Goal: Task Accomplishment & Management: Manage account settings

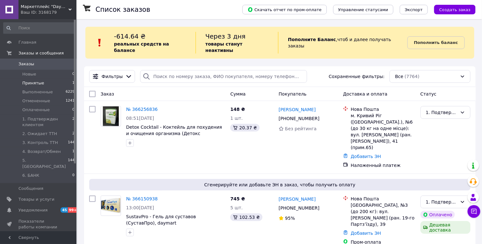
click at [61, 83] on li "Принятые 1" at bounding box center [39, 83] width 78 height 9
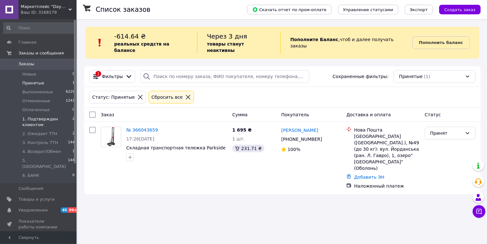
click at [58, 121] on span "1. Подтвержден клиентом" at bounding box center [47, 121] width 50 height 11
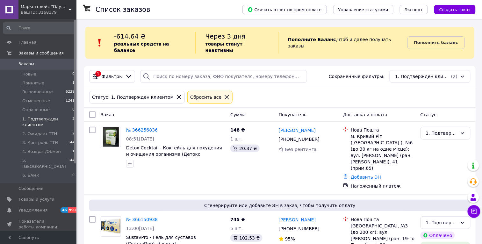
click at [57, 10] on div "Ваш ID: 3168179" at bounding box center [49, 13] width 56 height 6
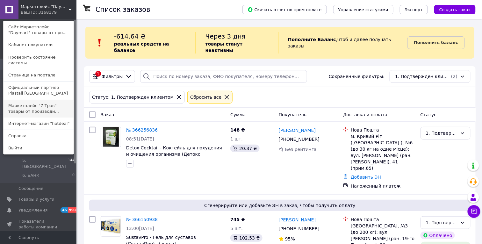
click at [53, 105] on link "Маркетплейс "7 Трав" товары от производи..." at bounding box center [39, 109] width 70 height 18
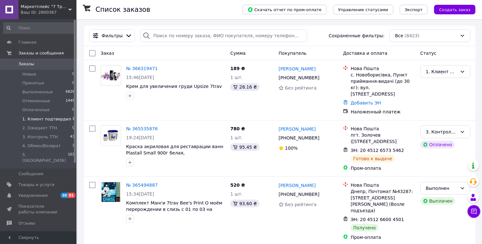
click at [58, 122] on li "1. Клиент подтвердил 1" at bounding box center [39, 119] width 78 height 9
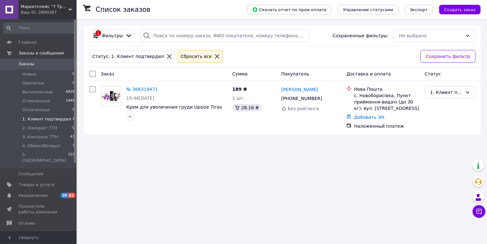
click at [64, 10] on div "Ваш ID: 2800367" at bounding box center [49, 13] width 56 height 6
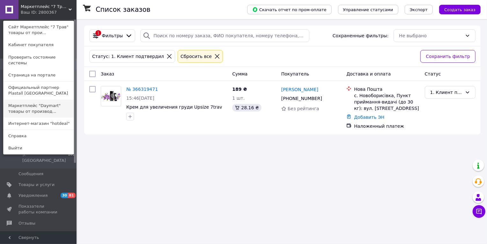
click at [61, 101] on link "Маркетплейс "Daymart" товары от производ..." at bounding box center [39, 109] width 70 height 18
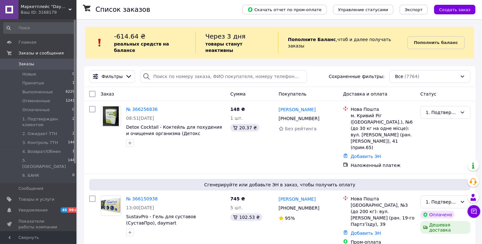
click at [60, 10] on div "Ваш ID: 3168179" at bounding box center [49, 13] width 56 height 6
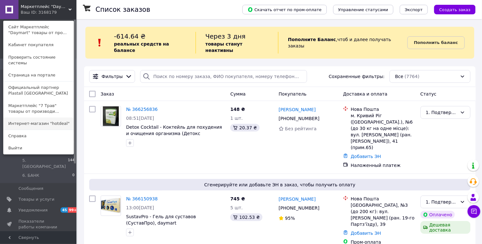
click at [60, 120] on link "Интернет-магазин "hotdeal"" at bounding box center [39, 124] width 70 height 12
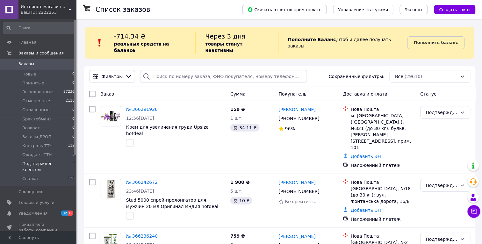
click at [65, 164] on span "Подтвержден клентом" at bounding box center [47, 166] width 50 height 11
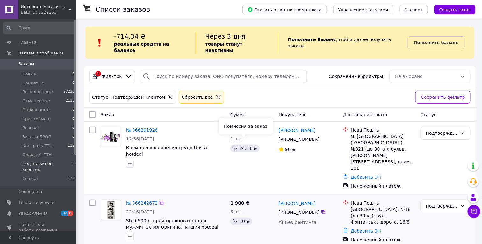
scroll to position [43, 0]
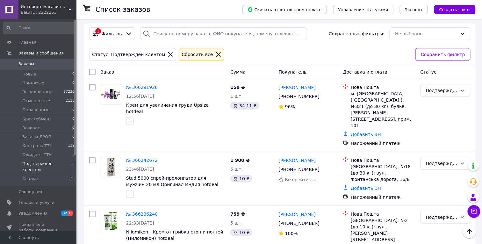
click at [45, 10] on div "Ваш ID: 2222253" at bounding box center [49, 13] width 56 height 6
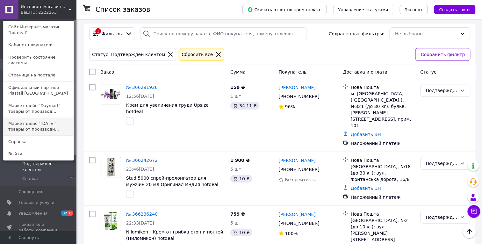
click at [59, 120] on link "Маркетплейс "7 Трав" товары от производи..." at bounding box center [39, 127] width 70 height 18
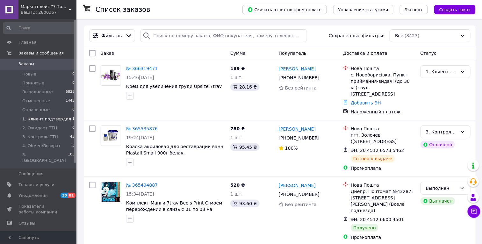
click at [68, 119] on li "1. Клиент подтвердил 1" at bounding box center [39, 119] width 78 height 9
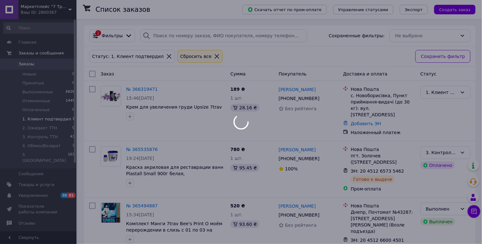
click at [56, 11] on div at bounding box center [241, 122] width 482 height 244
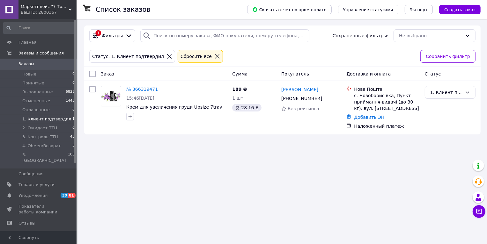
click at [68, 7] on span "Маркетплейс "7 Трав" товары от производителей [GEOGRAPHIC_DATA], [GEOGRAPHIC_DA…" at bounding box center [45, 7] width 48 height 6
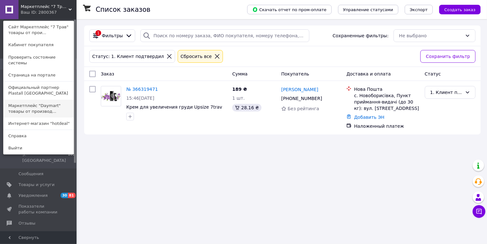
click at [58, 104] on link "Маркетплейс "Daymart" товары от производ..." at bounding box center [39, 109] width 70 height 18
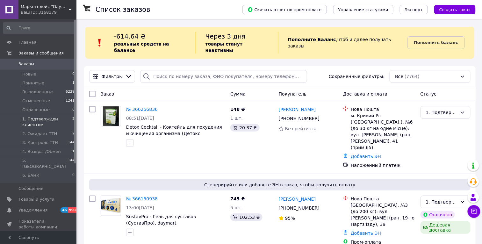
click at [60, 122] on span "1. Подтвержден клиентом" at bounding box center [47, 121] width 50 height 11
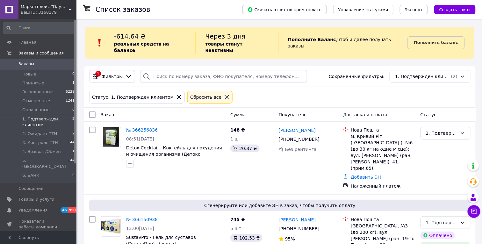
click at [60, 83] on li "Принятые 1" at bounding box center [39, 83] width 78 height 9
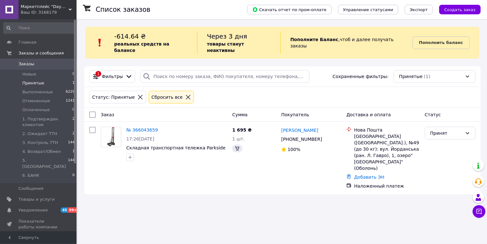
click at [58, 11] on div "Ваш ID: 3168179" at bounding box center [49, 13] width 56 height 6
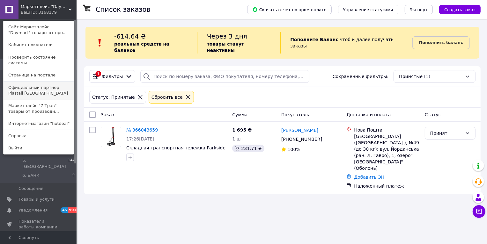
click at [56, 85] on link "Официальный партнер Plastall [GEOGRAPHIC_DATA]" at bounding box center [39, 91] width 70 height 18
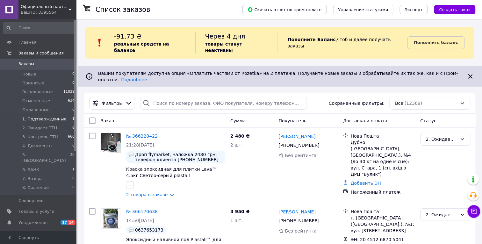
click at [60, 118] on span "1. Подтвержденные" at bounding box center [44, 119] width 44 height 6
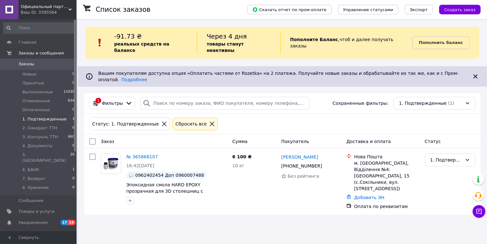
click at [60, 12] on div "Ваш ID: 3395564" at bounding box center [49, 13] width 56 height 6
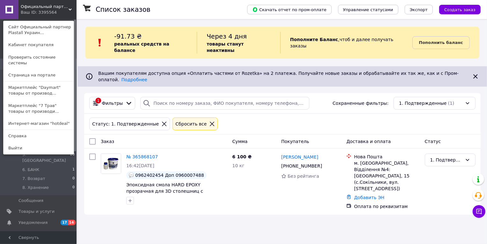
click at [52, 9] on span "Официальный партнер Plastall [GEOGRAPHIC_DATA]" at bounding box center [45, 7] width 48 height 6
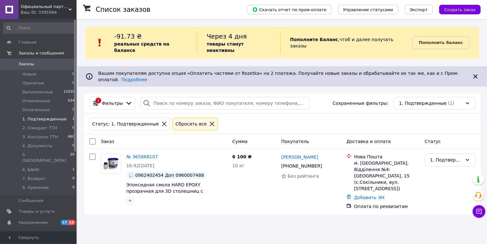
click at [42, 67] on link "Заказы 0" at bounding box center [39, 64] width 78 height 11
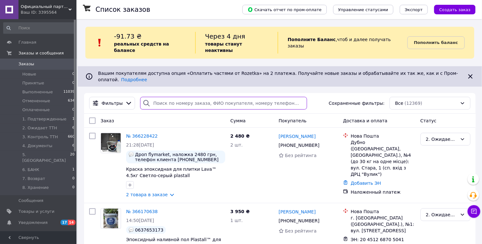
click at [183, 97] on input "search" at bounding box center [223, 103] width 167 height 13
paste input "096 132-93-49"
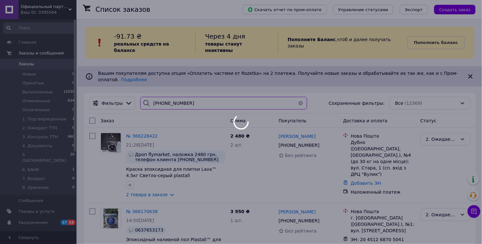
type input "096 132-93-49"
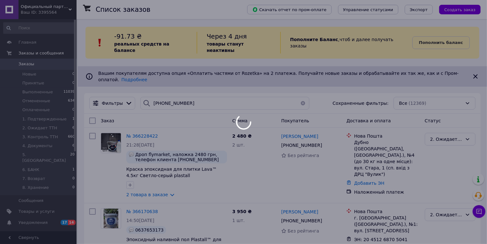
click at [53, 8] on span "Официальный партнер Plastall [GEOGRAPHIC_DATA]" at bounding box center [45, 7] width 48 height 6
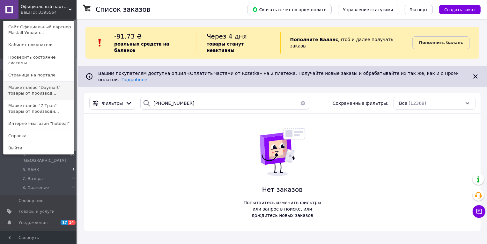
click at [54, 86] on link "Маркетплейс "Daymart" товары от производ..." at bounding box center [39, 91] width 70 height 18
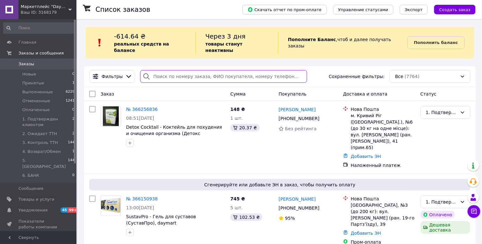
click at [215, 75] on input "search" at bounding box center [223, 76] width 167 height 13
paste input "096 132-93-49"
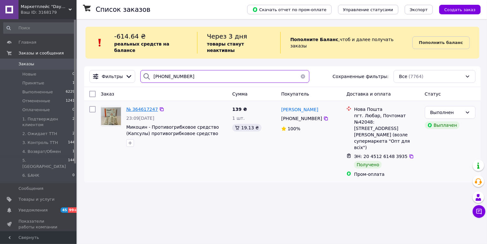
type input "096 132-93-49"
click at [151, 107] on span "№ 364617247" at bounding box center [142, 109] width 32 height 5
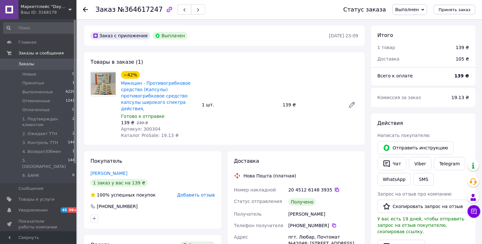
click at [336, 191] on icon at bounding box center [337, 189] width 5 height 5
click at [45, 59] on link "Заказы 0" at bounding box center [39, 64] width 78 height 11
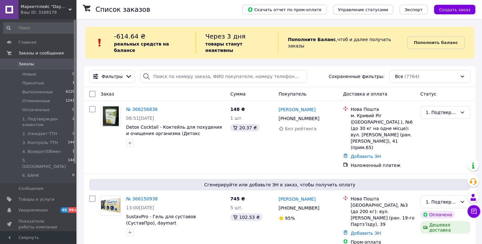
click at [56, 15] on div "Ваш ID: 3168179" at bounding box center [49, 13] width 56 height 6
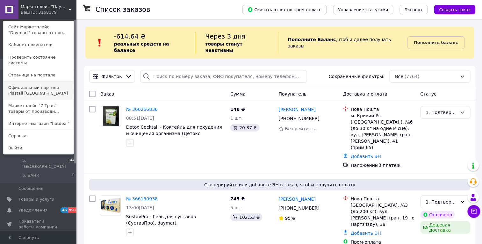
click at [42, 82] on link "Официальный партнер Plastall [GEOGRAPHIC_DATA]" at bounding box center [39, 91] width 70 height 18
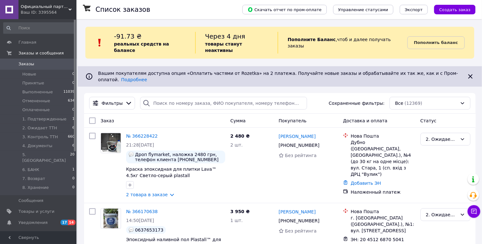
click at [53, 7] on span "Официальный партнер Plastall [GEOGRAPHIC_DATA]" at bounding box center [45, 7] width 48 height 6
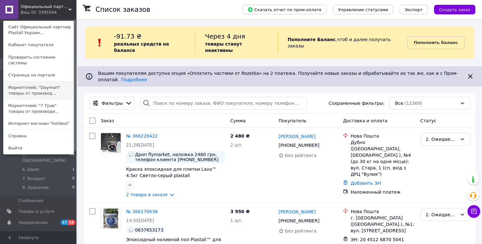
click at [65, 84] on link "Маркетплейс "Daymart" товары от производ..." at bounding box center [39, 91] width 70 height 18
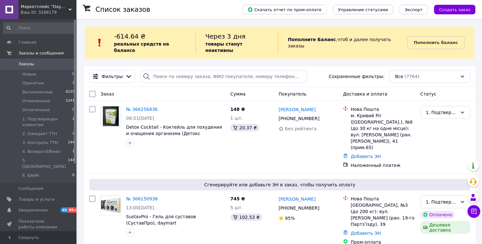
scroll to position [457, 0]
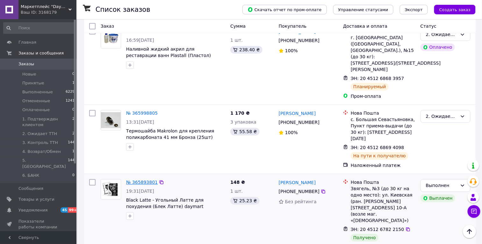
click at [149, 180] on link "№ 365893801" at bounding box center [142, 182] width 32 height 5
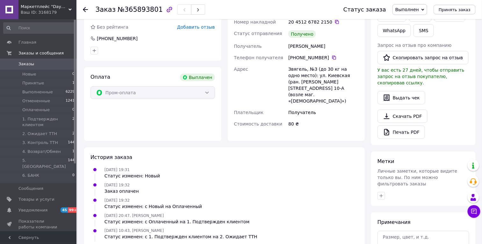
scroll to position [40, 0]
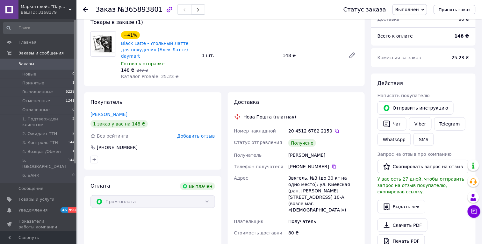
click at [339, 128] on div "20 4512 6782 2150" at bounding box center [323, 131] width 70 height 6
click at [336, 128] on icon at bounding box center [337, 130] width 5 height 5
click at [32, 62] on span "Заказы" at bounding box center [26, 64] width 16 height 6
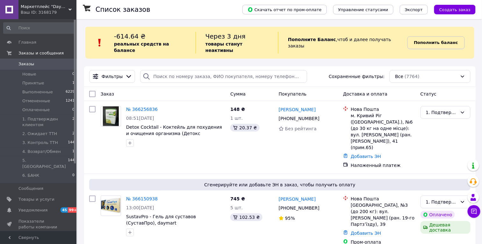
click at [440, 40] on b "Пополнить баланс" at bounding box center [436, 42] width 44 height 5
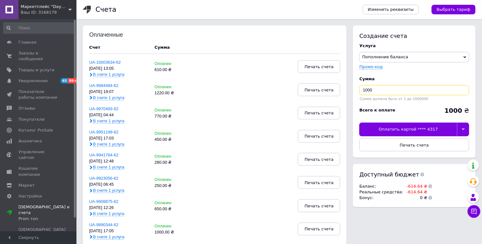
drag, startPoint x: 382, startPoint y: 89, endPoint x: 354, endPoint y: 86, distance: 28.5
click at [354, 86] on div "Создание счета Услуга Пополнение баланса Premium-дизайн Промо-код Сумма 1000 Су…" at bounding box center [414, 91] width 123 height 132
type input "5"
type input "620"
click at [463, 129] on icon at bounding box center [463, 129] width 3 height 3
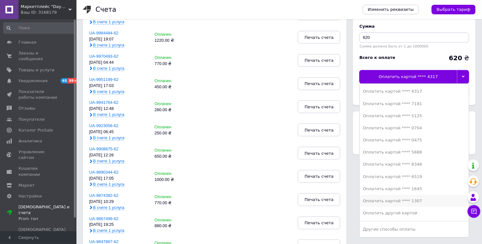
scroll to position [55, 0]
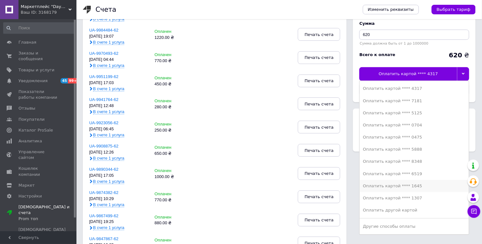
click at [427, 186] on div "Оплатить картой **** 1645" at bounding box center [414, 186] width 103 height 6
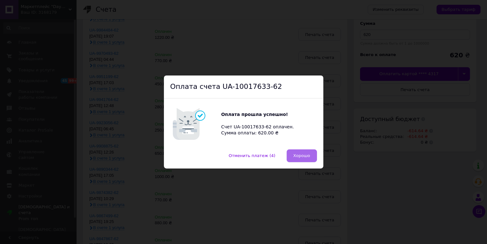
click at [300, 156] on span "Хорошо" at bounding box center [301, 155] width 17 height 5
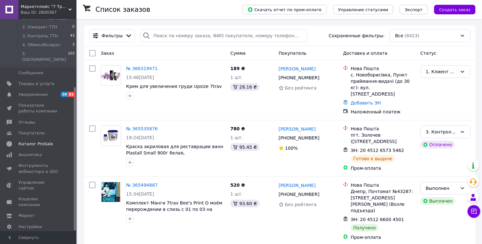
click at [44, 141] on span "Каталог ProSale" at bounding box center [35, 144] width 34 height 6
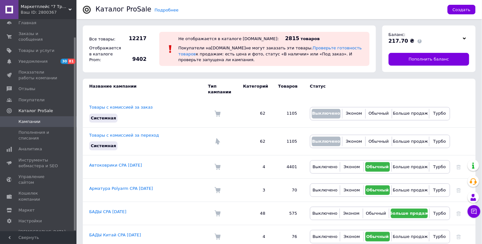
click at [47, 11] on div "Ваш ID: 2800367" at bounding box center [49, 13] width 56 height 6
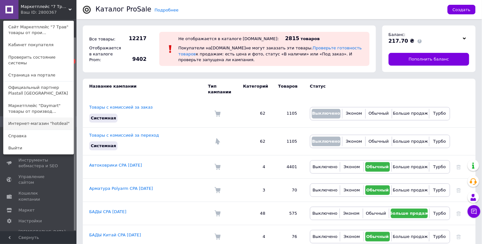
click at [58, 118] on link "Интернет-магазин "hotdeal"" at bounding box center [39, 124] width 70 height 12
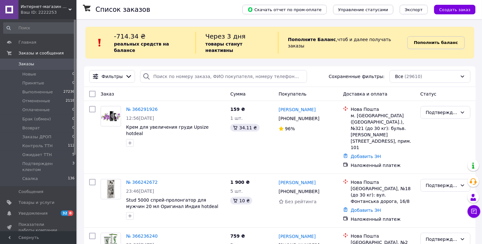
click at [436, 36] on link "Пополнить баланс" at bounding box center [436, 42] width 57 height 13
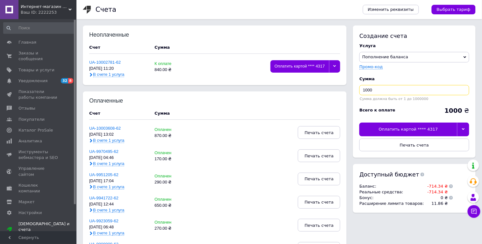
drag, startPoint x: 379, startPoint y: 90, endPoint x: 323, endPoint y: 85, distance: 56.4
type input "720"
click at [471, 129] on div "Создание счета Услуга Пополнение баланса Premium-дизайн Промо-код Сумма 720 Сум…" at bounding box center [414, 91] width 123 height 132
click at [466, 130] on div at bounding box center [463, 129] width 12 height 13
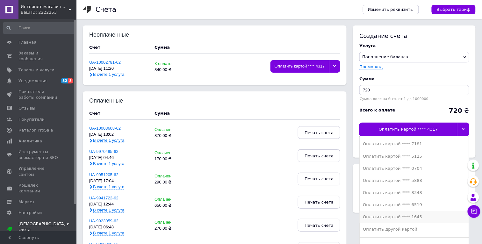
click at [421, 215] on div "Оплатить картой **** 1645" at bounding box center [414, 217] width 103 height 6
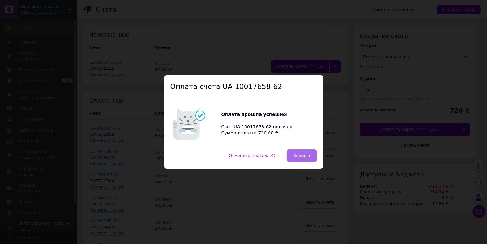
click at [299, 155] on span "Хорошо" at bounding box center [301, 155] width 17 height 5
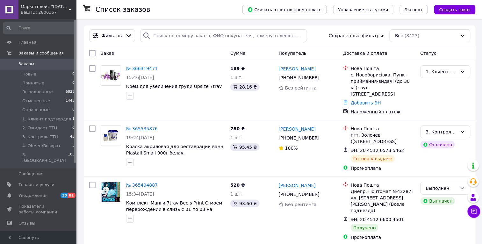
click at [52, 9] on span "Маркетплейс "7 Трав" товары от производителей Украины, Европы и Азии" at bounding box center [45, 7] width 48 height 6
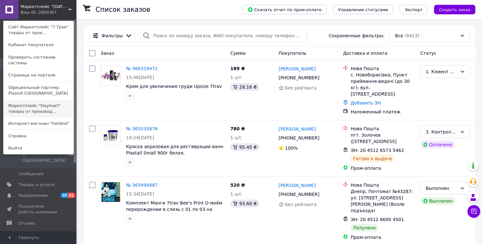
click at [51, 102] on link "Маркетплейс "Daymart" товары от производ..." at bounding box center [39, 109] width 70 height 18
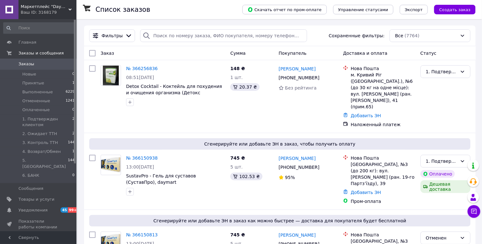
click at [53, 8] on span "Маркетплейс "Daymart" товары от производителей Украины, Европы и Азии" at bounding box center [45, 7] width 48 height 6
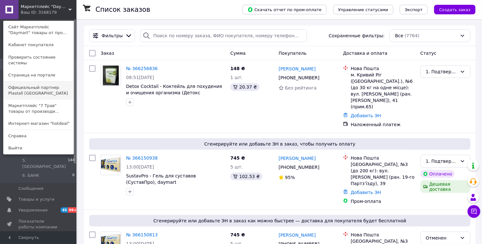
click at [59, 85] on link "Официальный партнер Plastall [GEOGRAPHIC_DATA]" at bounding box center [39, 91] width 70 height 18
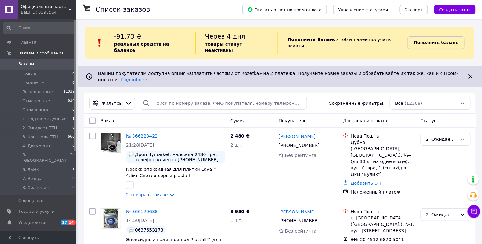
click at [439, 40] on b "Пополнить баланс" at bounding box center [436, 42] width 44 height 5
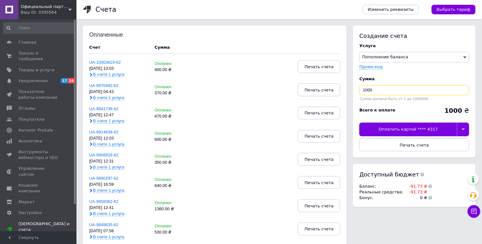
drag, startPoint x: 341, startPoint y: 91, endPoint x: 327, endPoint y: 91, distance: 14.0
type input "100"
click at [465, 129] on div at bounding box center [463, 129] width 12 height 13
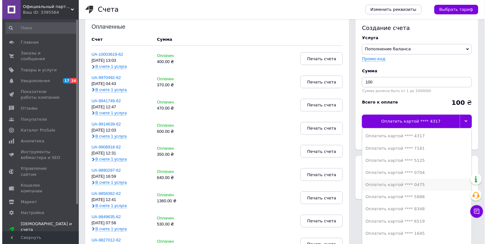
scroll to position [69, 0]
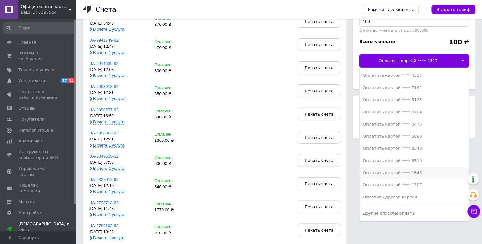
click at [424, 172] on div "Оплатить картой **** 1645" at bounding box center [414, 173] width 103 height 6
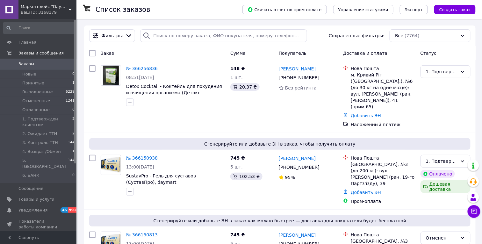
click at [45, 10] on div "Ваш ID: 3168179" at bounding box center [49, 13] width 56 height 6
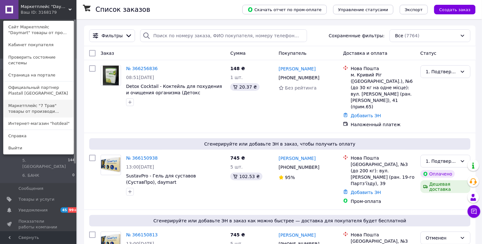
click at [48, 105] on link "Маркетплейс "7 Трав" товары от производи..." at bounding box center [39, 109] width 70 height 18
